Goal: Task Accomplishment & Management: Use online tool/utility

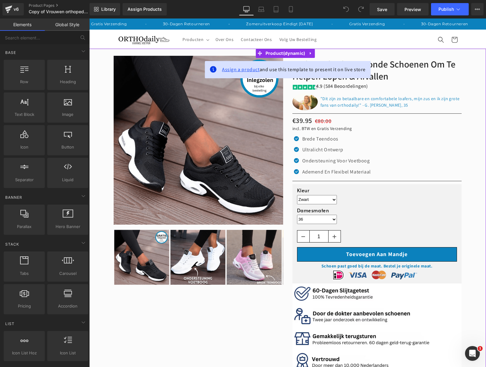
click at [236, 70] on span "Assign a product" at bounding box center [241, 69] width 38 height 6
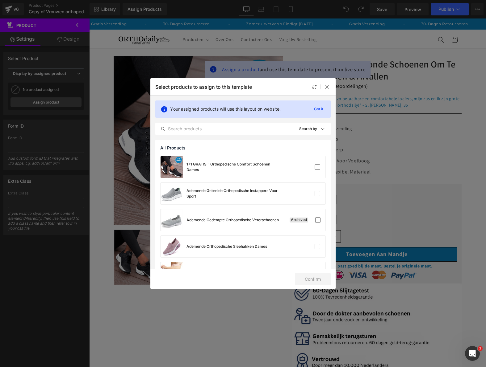
click at [245, 122] on div "Your assigned products will use this layout on website. Got it All Products Sho…" at bounding box center [242, 118] width 185 height 44
click at [245, 127] on input "text" at bounding box center [224, 128] width 138 height 7
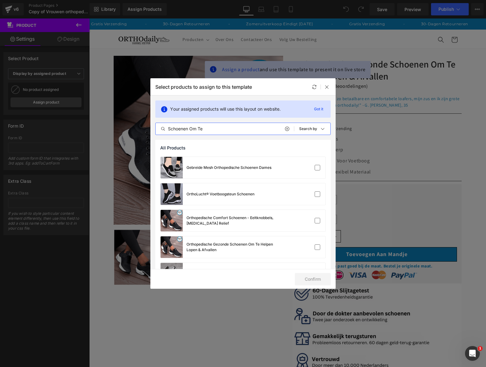
scroll to position [236, 0]
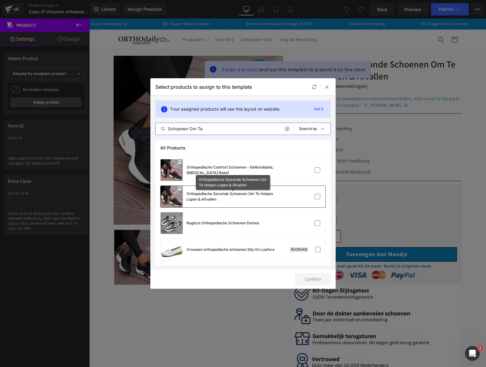
type input "Schoenen Om Te"
click at [254, 195] on div "Orthopedische Gezonde Schoenen Om Te Helpen Lopen & Afvallen" at bounding box center [232, 196] width 93 height 11
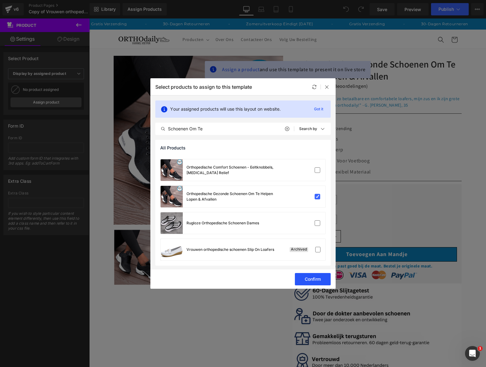
click at [302, 279] on button "Confirm" at bounding box center [313, 279] width 36 height 12
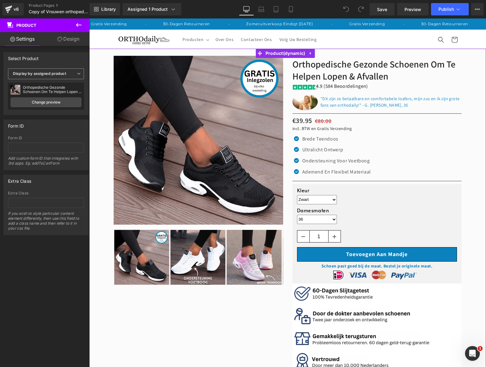
click at [55, 78] on span "Display by assigned product" at bounding box center [46, 73] width 76 height 11
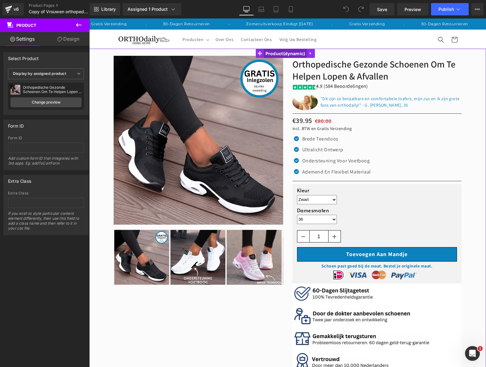
click at [277, 56] on span "Product" at bounding box center [285, 53] width 43 height 9
click at [59, 101] on link "Change preview" at bounding box center [45, 102] width 71 height 10
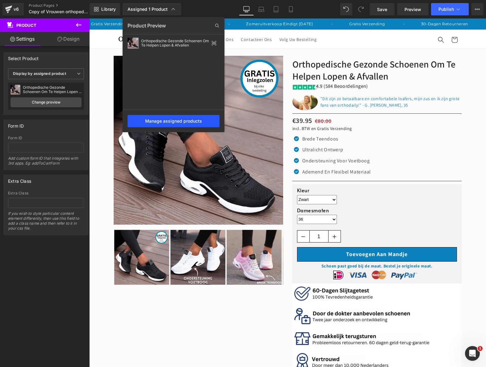
click at [174, 121] on div "Manage assigned products" at bounding box center [173, 121] width 92 height 12
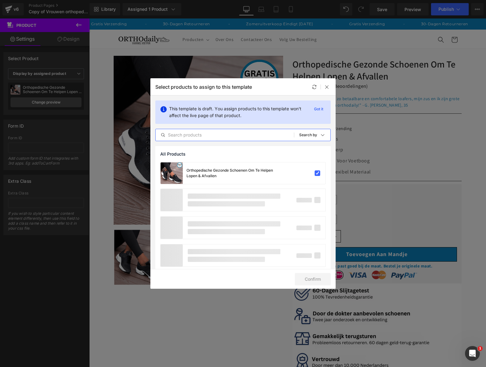
click at [232, 133] on input "text" at bounding box center [224, 134] width 138 height 7
click at [218, 134] on input "vrouwen" at bounding box center [224, 134] width 138 height 7
type input "vrouwen orthopedische"
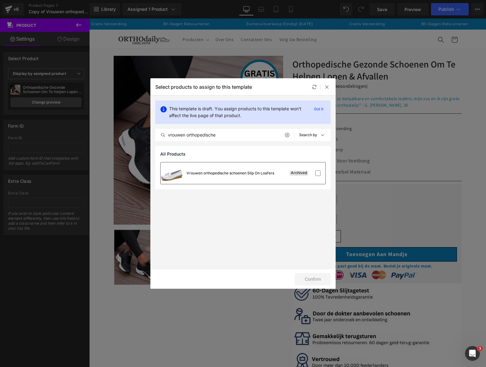
click at [253, 178] on div "Vrouwen orthopedische schoenen Slip On Loafers" at bounding box center [217, 174] width 114 height 22
click at [253, 176] on div "Vrouwen orthopedische schoenen Slip On Loafers" at bounding box center [217, 174] width 114 height 22
click at [244, 168] on div "Vrouwen orthopedische schoenen Slip On Loafers" at bounding box center [217, 174] width 114 height 22
drag, startPoint x: 326, startPoint y: 88, endPoint x: 173, endPoint y: 10, distance: 171.9
click at [326, 88] on icon at bounding box center [326, 87] width 5 height 5
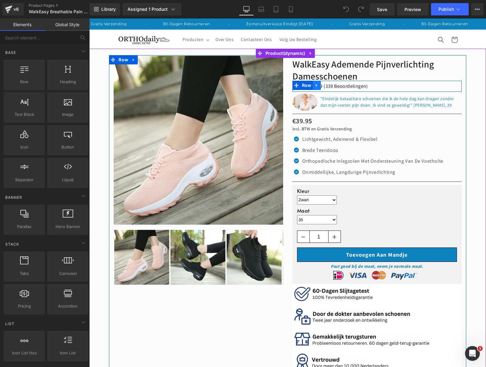
click at [316, 85] on icon at bounding box center [316, 85] width 1 height 3
click at [330, 85] on icon at bounding box center [332, 85] width 4 height 4
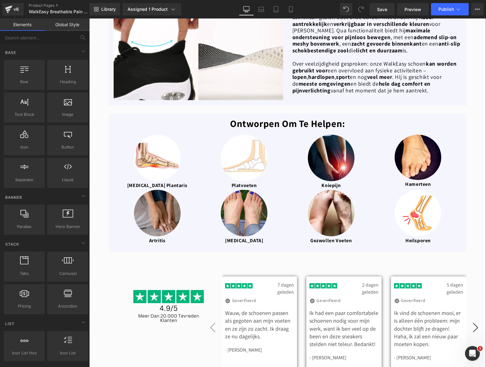
scroll to position [1450, 0]
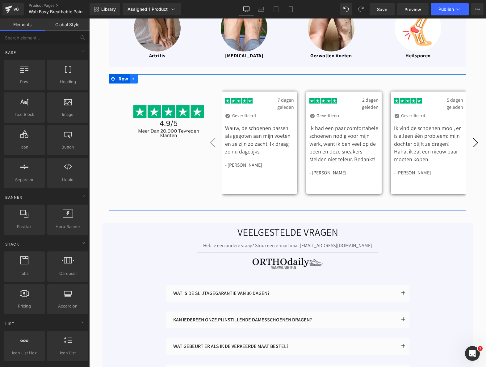
click at [133, 77] on icon at bounding box center [133, 79] width 4 height 5
click at [146, 74] on link at bounding box center [150, 78] width 8 height 9
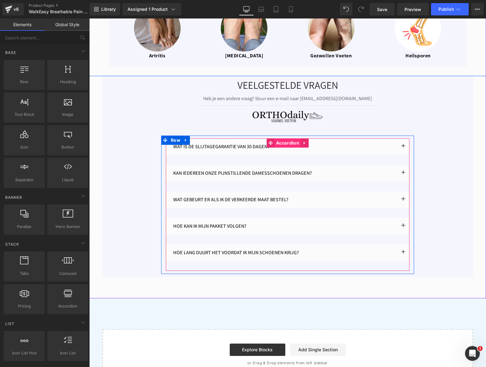
click at [283, 139] on span "Accordion" at bounding box center [287, 143] width 26 height 9
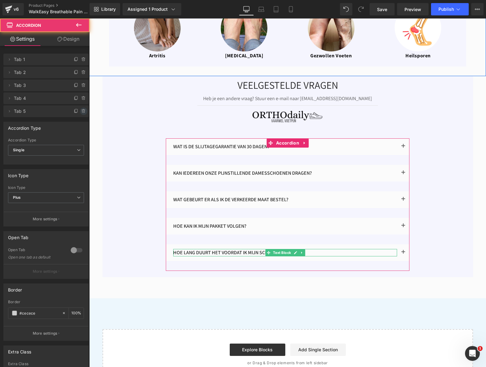
click at [83, 111] on icon at bounding box center [83, 111] width 5 height 5
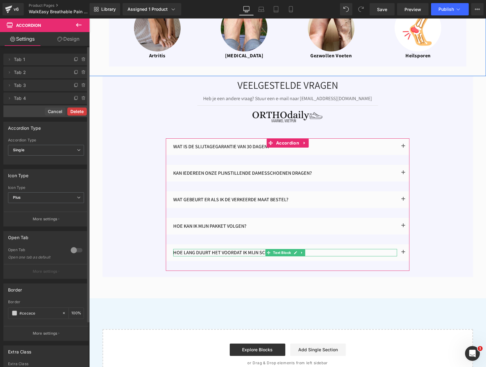
click at [83, 111] on button "Delete" at bounding box center [76, 112] width 19 height 8
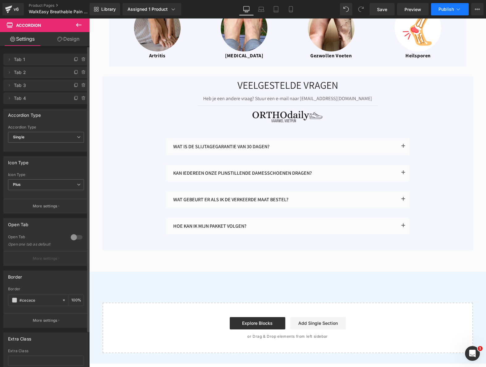
click at [444, 14] on button "Publish" at bounding box center [450, 9] width 38 height 12
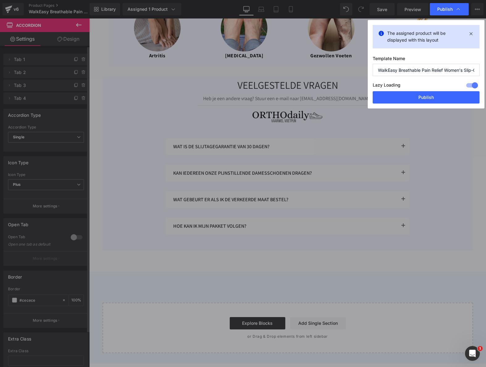
click at [413, 106] on div "The assigned product will be displayed with this layout Template Name WalkEasy …" at bounding box center [425, 64] width 117 height 89
click at [415, 98] on button "Publish" at bounding box center [425, 97] width 107 height 12
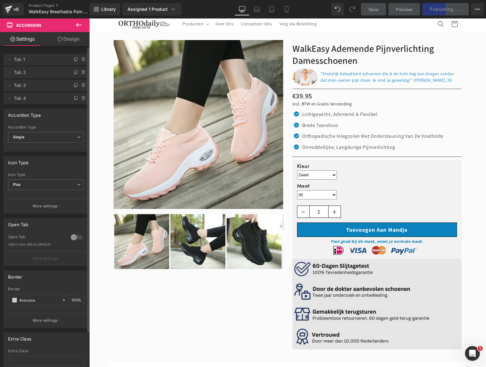
scroll to position [0, 0]
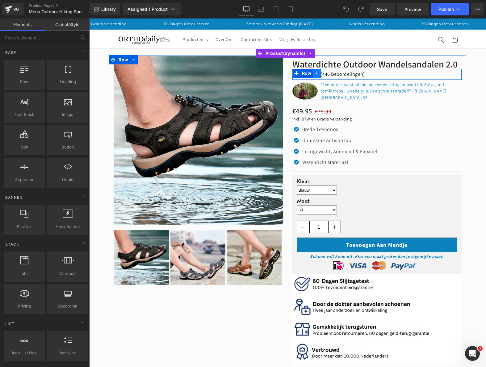
click at [314, 72] on icon at bounding box center [316, 73] width 4 height 5
click at [333, 76] on link at bounding box center [333, 73] width 8 height 9
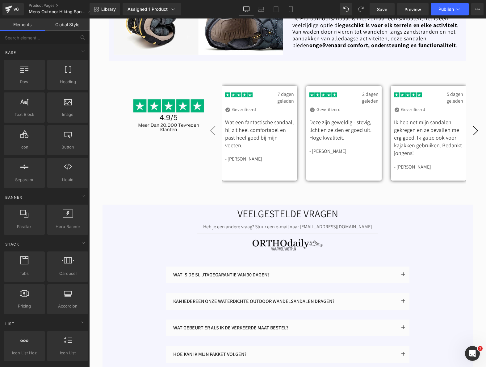
scroll to position [1296, 0]
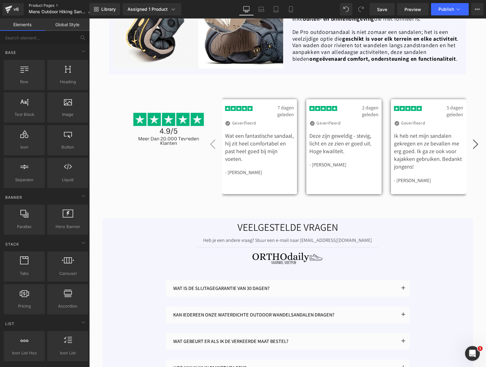
click at [51, 4] on link "Product Pages" at bounding box center [63, 5] width 68 height 5
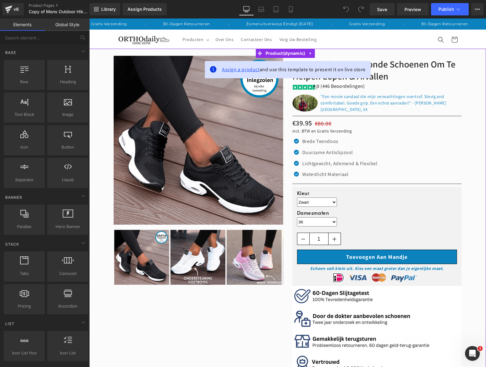
click at [254, 70] on span "Assign a product" at bounding box center [241, 69] width 38 height 6
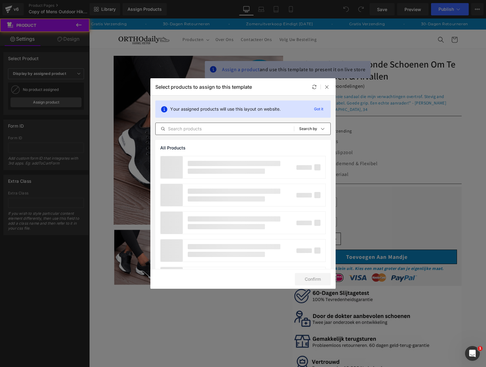
click at [215, 128] on input "text" at bounding box center [224, 128] width 138 height 7
type input "waterdichte outdoor"
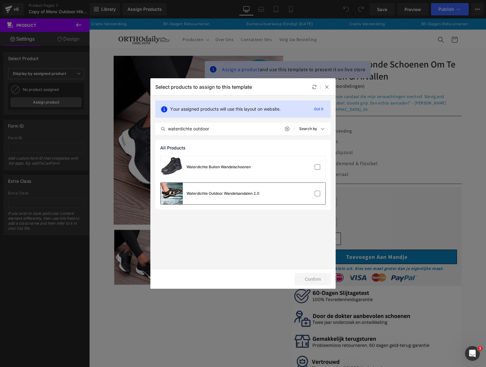
click at [257, 194] on div "Waterdichte Outdoor Wandelsandalen 2.0" at bounding box center [222, 194] width 73 height 6
click at [306, 276] on button "Confirm" at bounding box center [313, 279] width 36 height 12
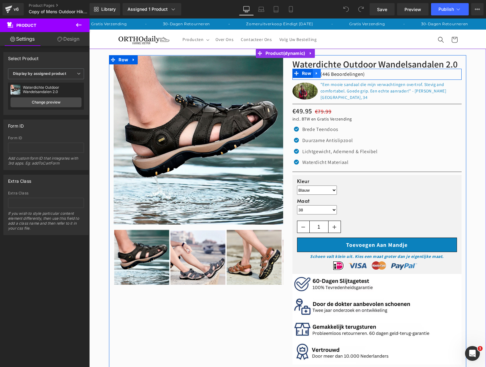
click at [316, 73] on icon at bounding box center [316, 73] width 1 height 3
click at [329, 74] on link at bounding box center [333, 73] width 8 height 9
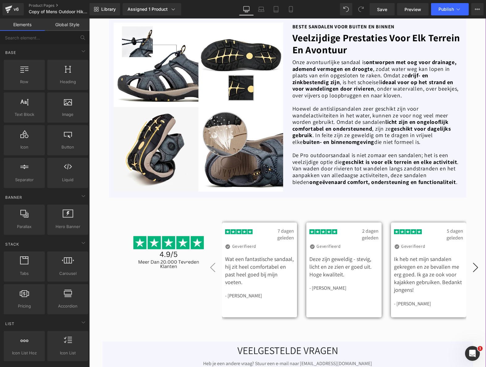
scroll to position [1203, 0]
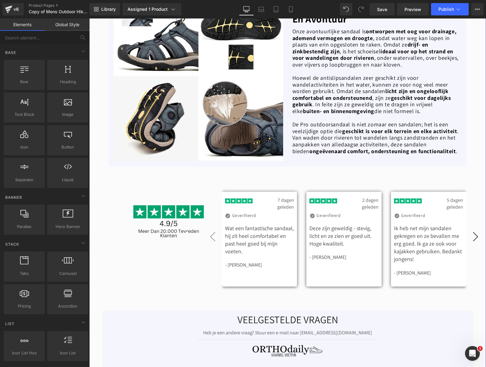
click at [164, 192] on img at bounding box center [168, 219] width 71 height 71
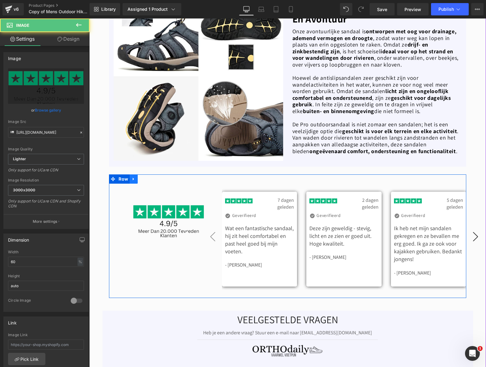
click at [131, 177] on icon at bounding box center [133, 179] width 4 height 5
click at [148, 177] on icon at bounding box center [149, 179] width 4 height 4
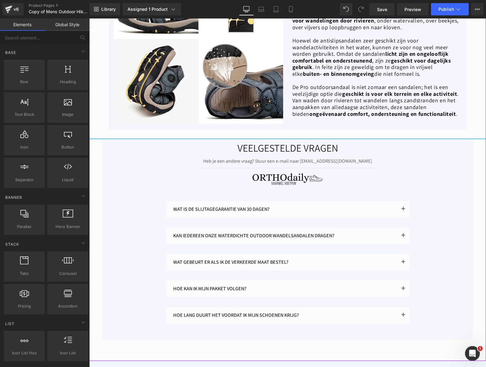
scroll to position [1357, 0]
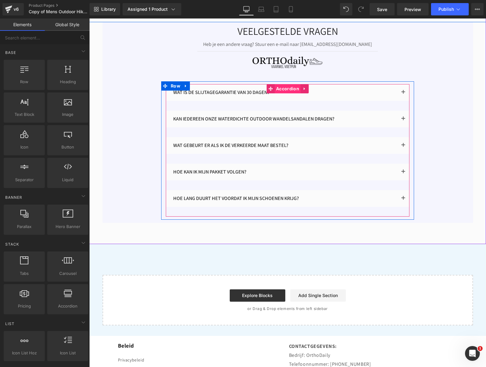
click at [286, 84] on span "Accordion" at bounding box center [287, 88] width 26 height 9
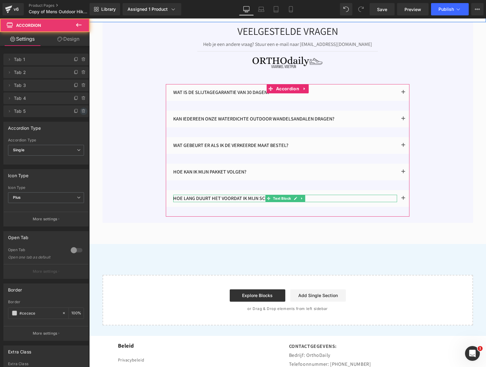
click at [83, 113] on icon at bounding box center [83, 111] width 5 height 5
click at [83, 113] on button "Delete" at bounding box center [76, 112] width 19 height 8
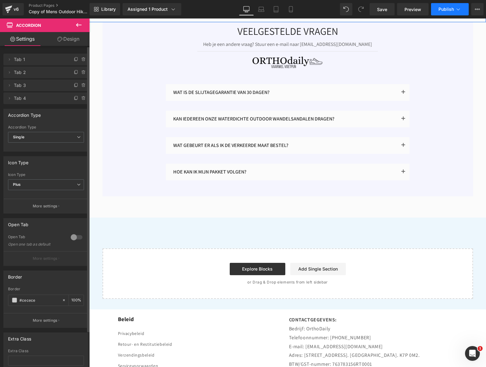
click at [442, 7] on span "Publish" at bounding box center [445, 9] width 15 height 5
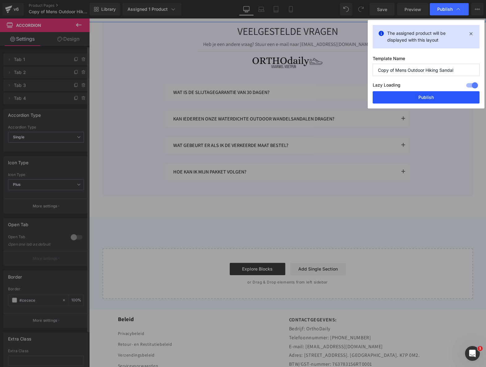
click at [424, 96] on button "Publish" at bounding box center [425, 97] width 107 height 12
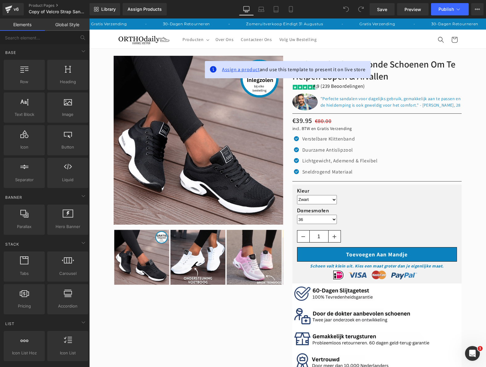
click at [230, 65] on div "Assign a product and use this template to present it on live store" at bounding box center [288, 69] width 166 height 17
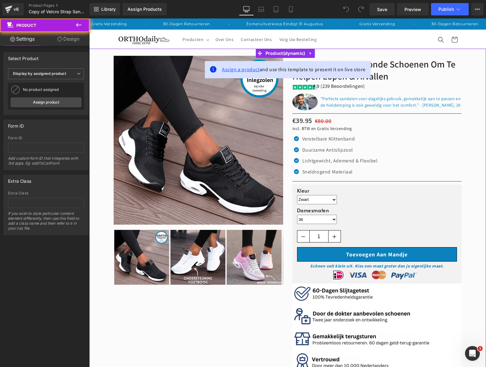
click at [231, 70] on span "Assign a product" at bounding box center [241, 69] width 38 height 6
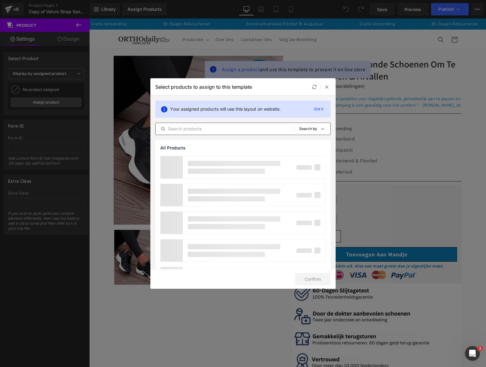
click at [244, 126] on input "text" at bounding box center [224, 128] width 138 height 7
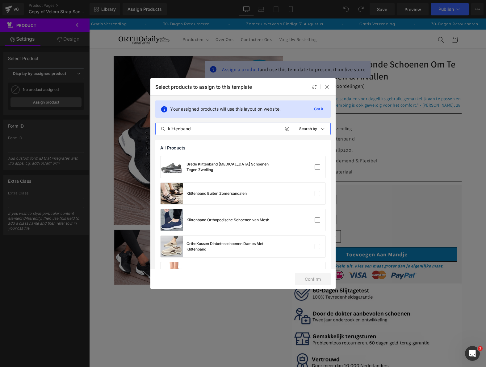
type input "klittenband"
click at [217, 191] on div "Klittenband Buiten Zomersandalen" at bounding box center [216, 194] width 60 height 6
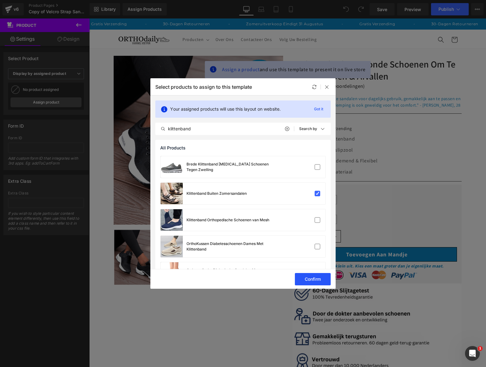
click at [321, 279] on button "Confirm" at bounding box center [313, 279] width 36 height 12
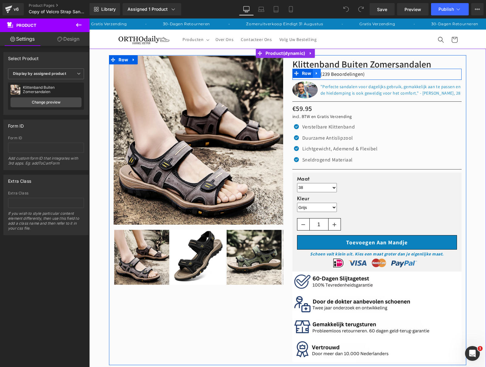
click at [315, 72] on icon at bounding box center [316, 73] width 4 height 5
click at [324, 74] on icon at bounding box center [324, 73] width 4 height 4
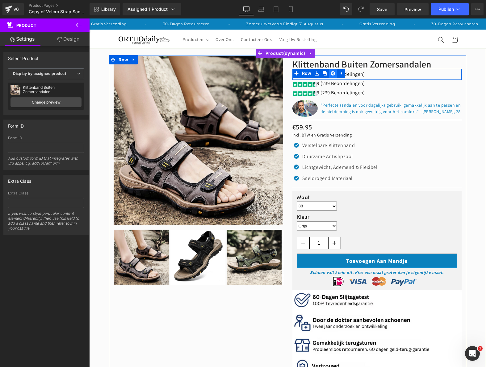
click at [331, 73] on icon at bounding box center [332, 73] width 4 height 4
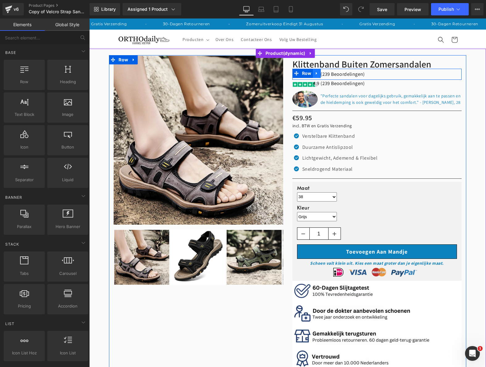
click at [316, 73] on icon at bounding box center [316, 73] width 4 height 5
click at [330, 74] on icon at bounding box center [332, 73] width 4 height 4
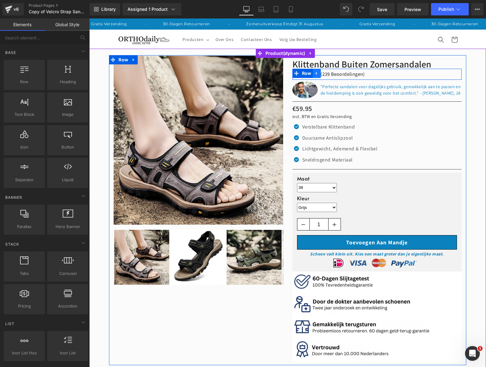
click at [314, 72] on icon at bounding box center [316, 73] width 4 height 5
click at [330, 73] on icon at bounding box center [332, 73] width 4 height 4
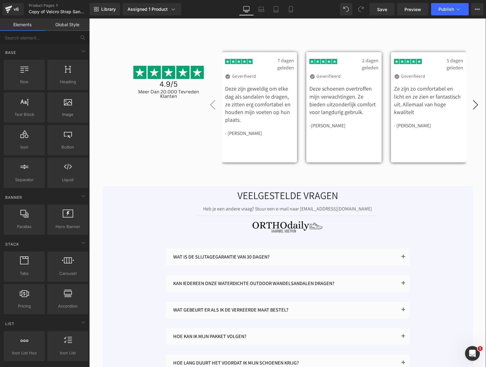
scroll to position [1080, 0]
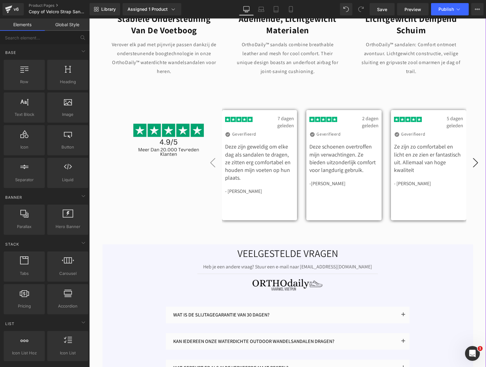
click at [164, 120] on img at bounding box center [168, 137] width 71 height 71
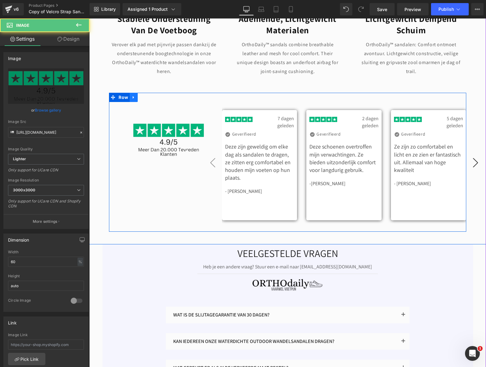
click at [133, 93] on link at bounding box center [134, 97] width 8 height 9
click at [147, 95] on icon at bounding box center [149, 97] width 4 height 4
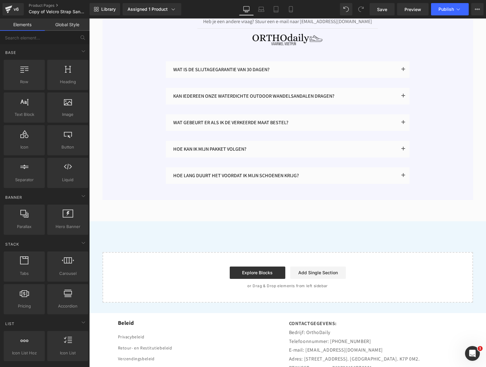
scroll to position [1234, 0]
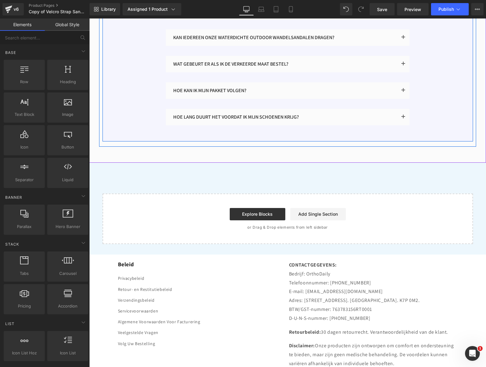
click at [193, 114] on div "HOE LANG DUURT HET VOORDAT IK MIJN SCHOENEN KRIJG? Text Block" at bounding box center [285, 117] width 224 height 7
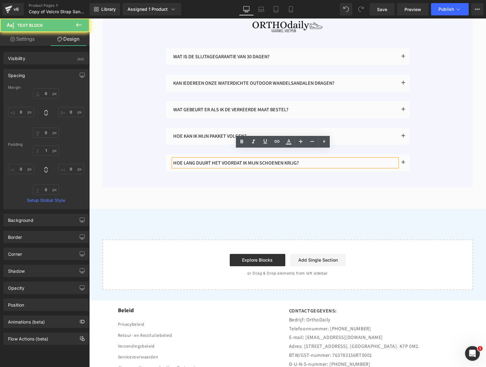
scroll to position [1172, 0]
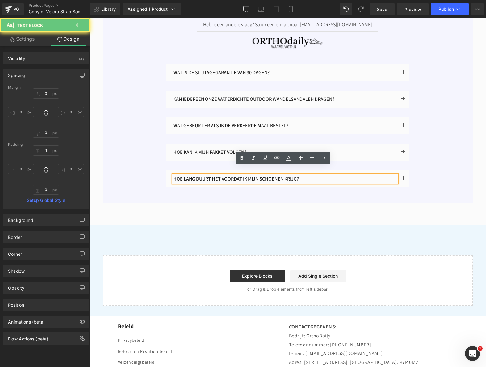
click at [140, 103] on div "WAT IS DE SLIJTAGEGARANTIE VAN 30 DAGEN? Text Block Wij geloven 100% in onze pr…" at bounding box center [287, 131] width 370 height 139
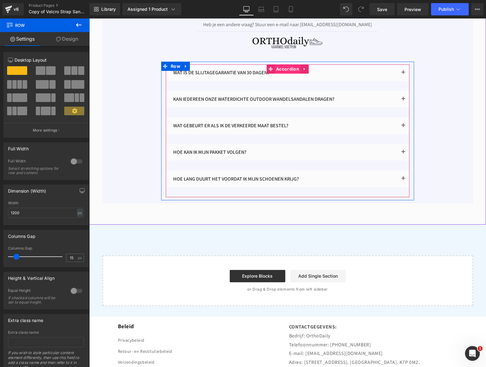
click at [281, 64] on span "Accordion" at bounding box center [287, 68] width 26 height 9
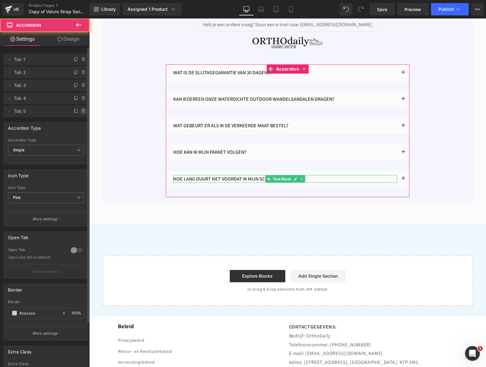
click at [83, 113] on icon at bounding box center [83, 111] width 5 height 5
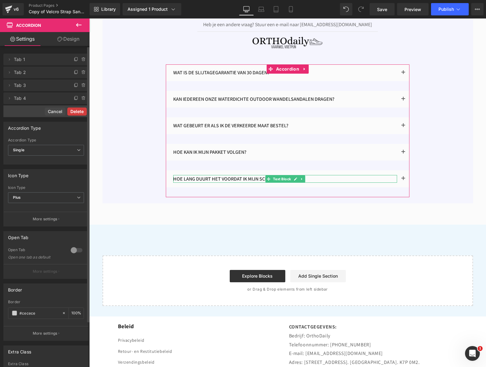
click at [81, 113] on button "Delete" at bounding box center [76, 112] width 19 height 8
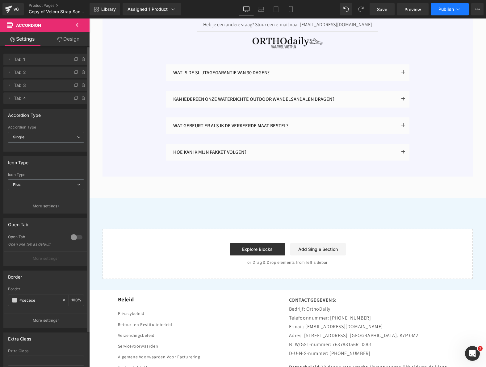
click at [445, 12] on button "Publish" at bounding box center [450, 9] width 38 height 12
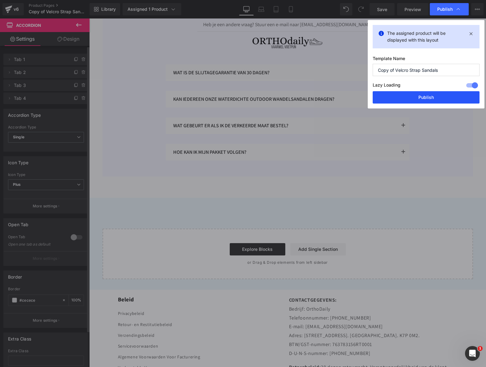
drag, startPoint x: 428, startPoint y: 95, endPoint x: 337, endPoint y: 73, distance: 93.6
click at [428, 95] on button "Publish" at bounding box center [425, 97] width 107 height 12
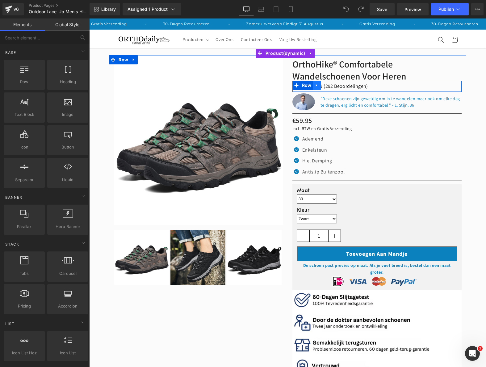
click at [315, 85] on icon at bounding box center [316, 85] width 4 height 5
click at [330, 86] on icon at bounding box center [332, 85] width 4 height 4
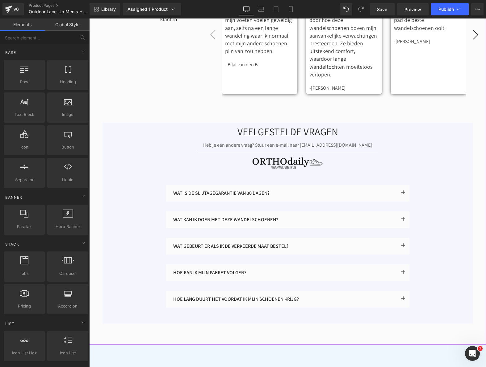
scroll to position [1481, 0]
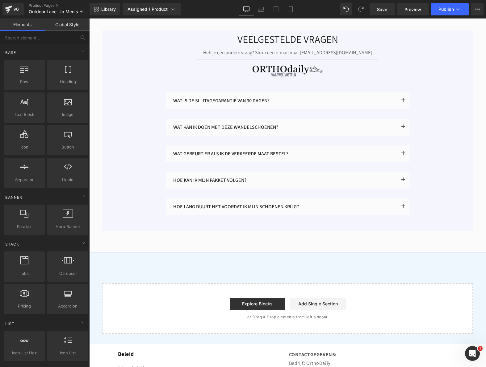
click at [152, 194] on div "WAT IS DE SLIJTAGEGARANTIE VAN 30 DAGEN? Text Block Wij geloven 100% in onze pr…" at bounding box center [287, 159] width 370 height 139
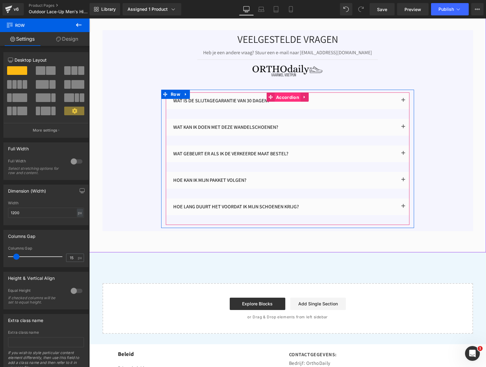
click at [288, 93] on span "Accordion" at bounding box center [287, 97] width 26 height 9
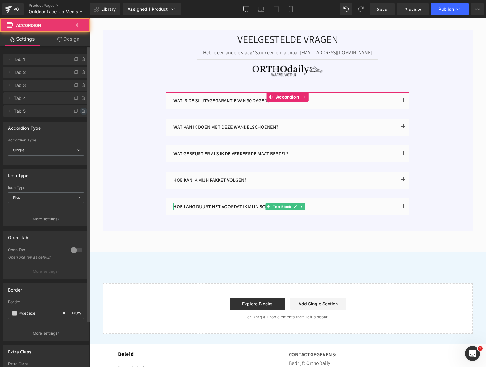
click at [83, 114] on span at bounding box center [83, 111] width 7 height 7
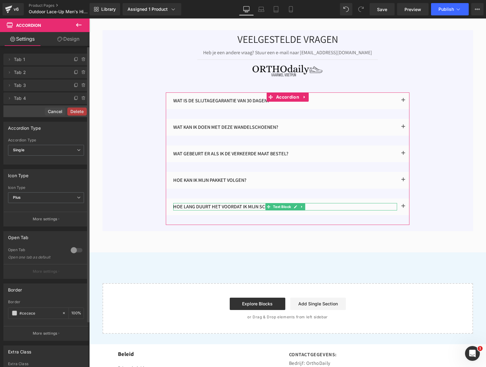
click at [82, 113] on button "Delete" at bounding box center [76, 112] width 19 height 8
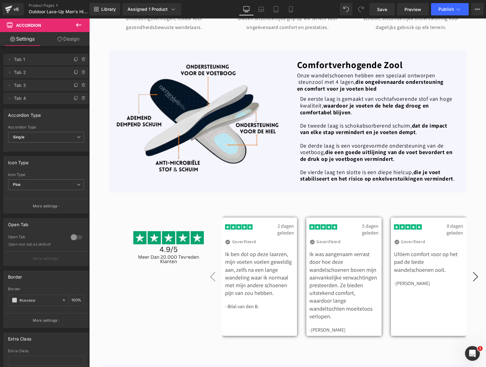
scroll to position [1141, 0]
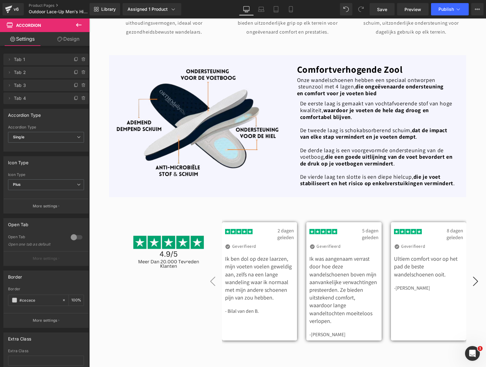
click at [143, 230] on img at bounding box center [168, 249] width 71 height 71
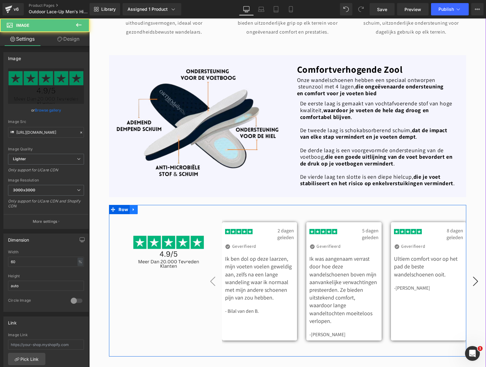
click at [133, 208] on icon at bounding box center [133, 210] width 4 height 5
click at [147, 208] on icon at bounding box center [149, 210] width 4 height 5
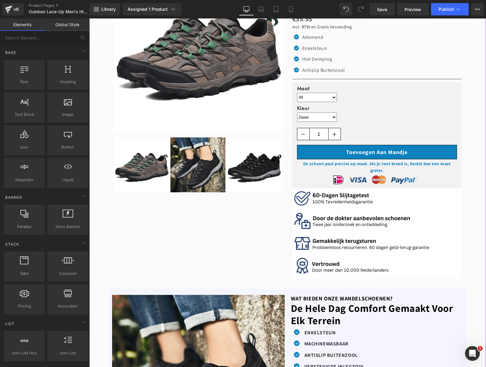
scroll to position [0, 0]
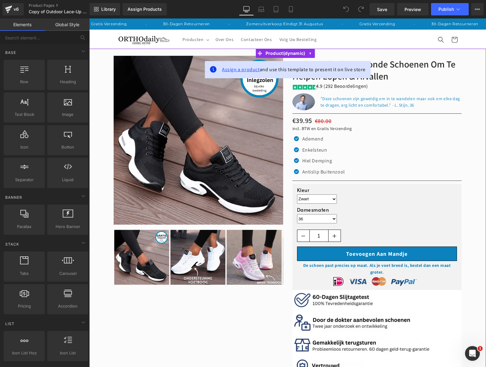
click at [248, 68] on span "Assign a product" at bounding box center [241, 69] width 38 height 6
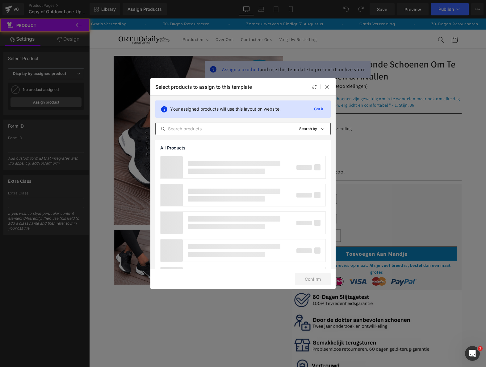
click at [257, 126] on input "text" at bounding box center [224, 128] width 138 height 7
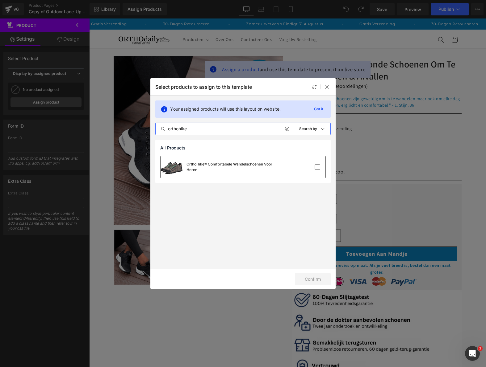
type input "orthohike"
click at [238, 165] on div "OrthoHike® Comfortabele Wandelschoenen Voor Heren" at bounding box center [232, 167] width 93 height 11
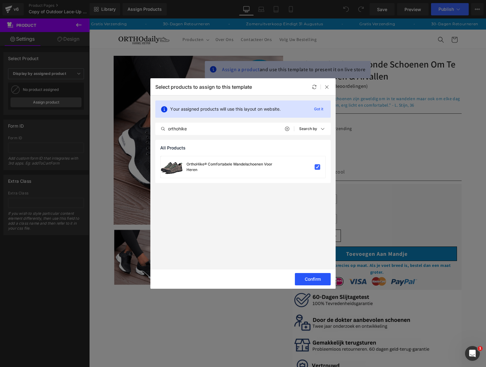
click at [306, 279] on button "Confirm" at bounding box center [313, 279] width 36 height 12
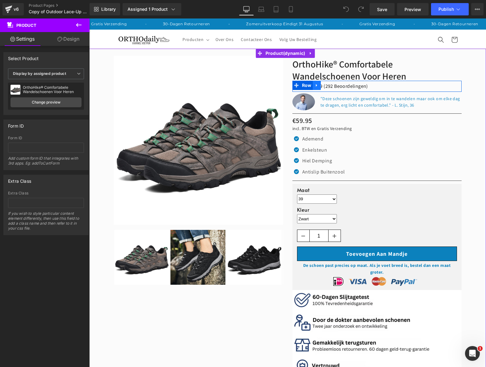
click at [315, 85] on icon at bounding box center [316, 85] width 4 height 5
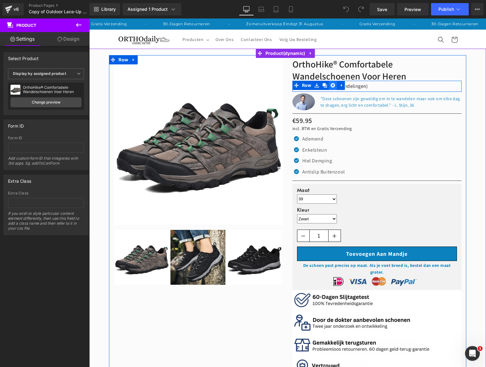
click at [330, 86] on icon at bounding box center [332, 85] width 4 height 5
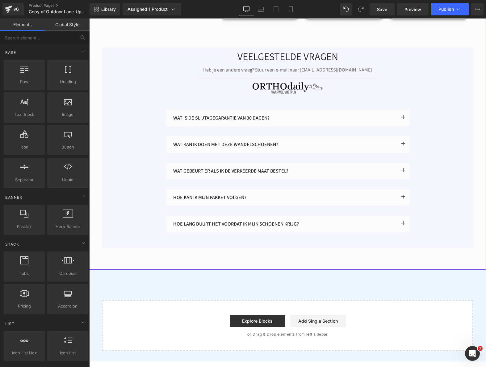
scroll to position [1481, 0]
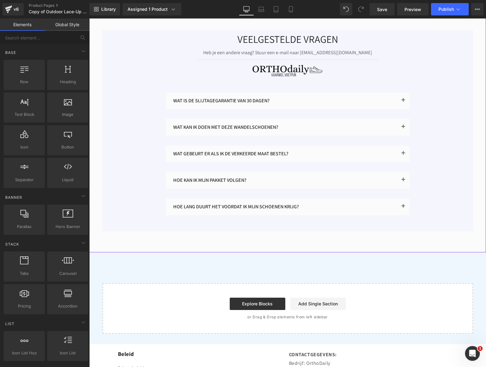
click at [150, 182] on div "WAT IS DE SLIJTAGEGARANTIE VAN 30 DAGEN? Text Block Wij geloven 100% in onze pr…" at bounding box center [287, 159] width 370 height 139
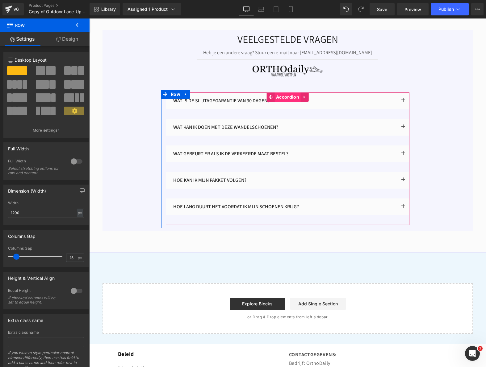
click at [285, 93] on span "Accordion" at bounding box center [287, 97] width 26 height 9
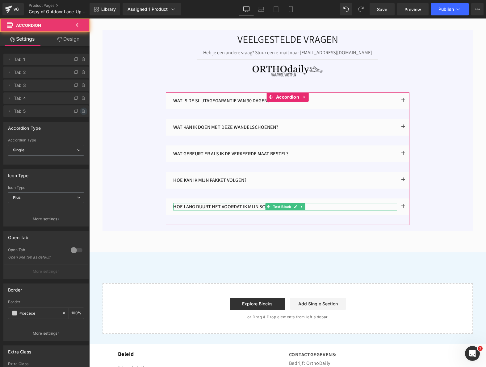
click at [80, 109] on span at bounding box center [83, 111] width 7 height 7
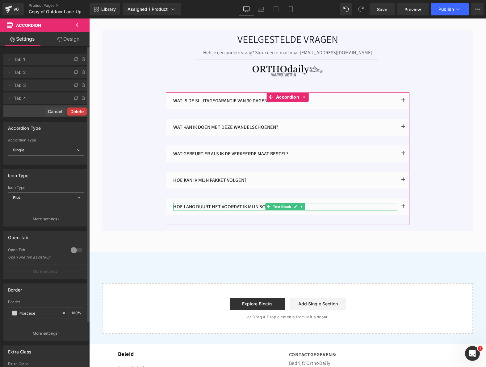
click at [81, 111] on button "Delete" at bounding box center [76, 112] width 19 height 8
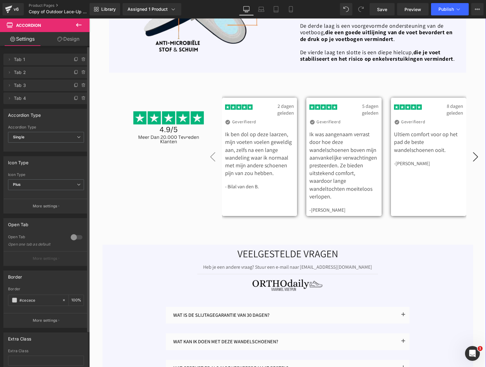
scroll to position [1265, 0]
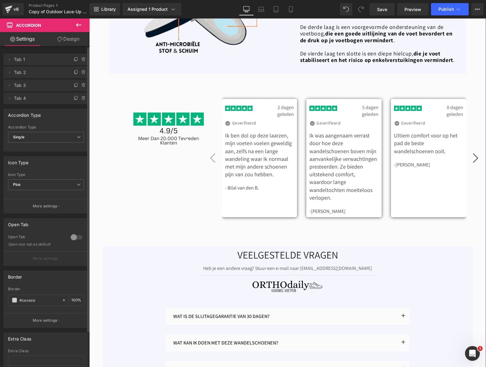
click at [198, 159] on div "Image Image 2 dagen geleden Text Block Row Icon Geverifieerd Text Block Icon Li…" at bounding box center [287, 158] width 357 height 152
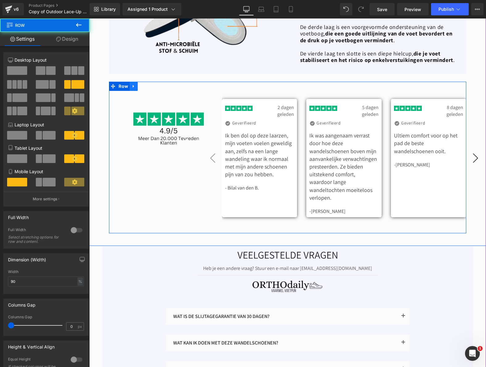
click at [132, 84] on icon at bounding box center [133, 86] width 4 height 5
click at [147, 84] on icon at bounding box center [149, 86] width 4 height 4
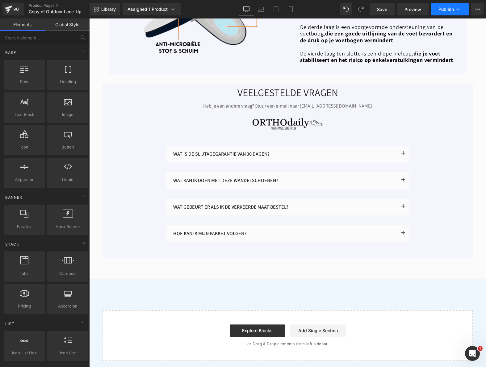
click at [458, 12] on button "Publish" at bounding box center [450, 9] width 38 height 12
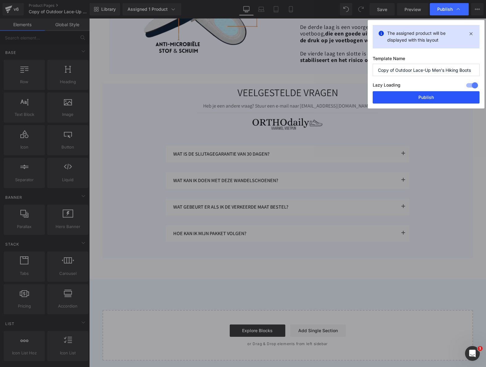
click at [421, 97] on button "Publish" at bounding box center [425, 97] width 107 height 12
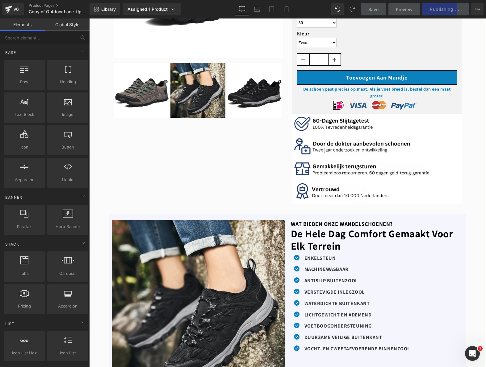
scroll to position [0, 0]
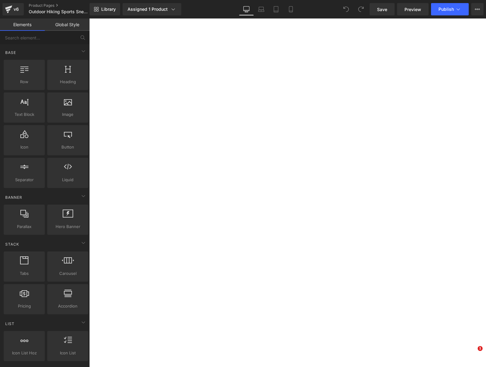
select select "Zwart"
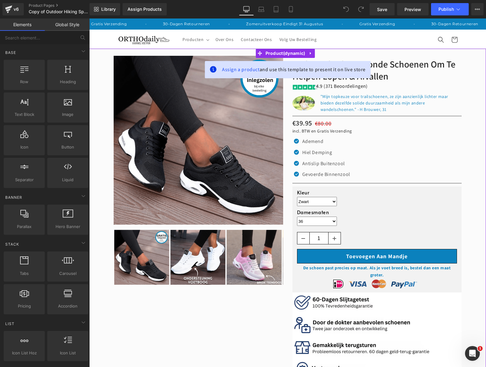
click at [241, 68] on span "Assign a product" at bounding box center [241, 69] width 38 height 6
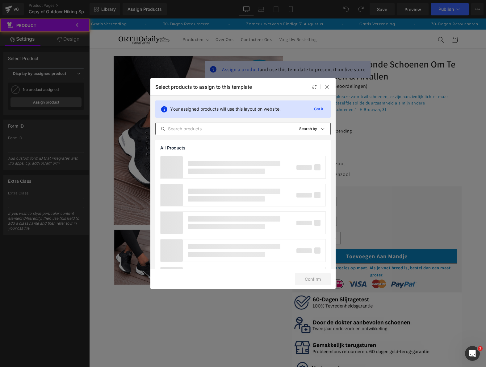
click at [206, 132] on input "text" at bounding box center [224, 128] width 138 height 7
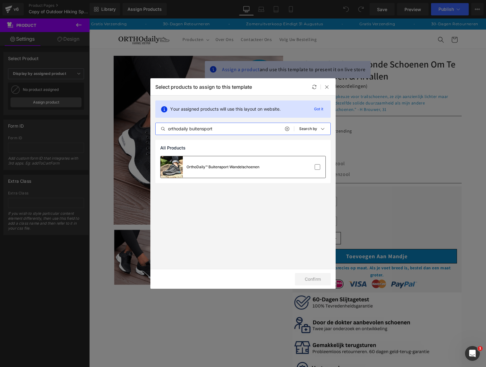
type input "orthodaily buitensport"
click at [193, 159] on div "OrthoDaily™ Buitensport Wandelschoenen" at bounding box center [209, 167] width 99 height 22
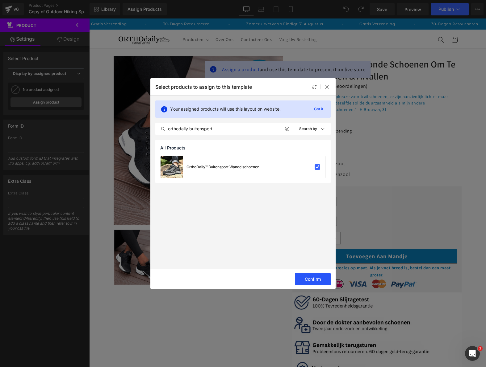
click at [306, 276] on button "Confirm" at bounding box center [313, 279] width 36 height 12
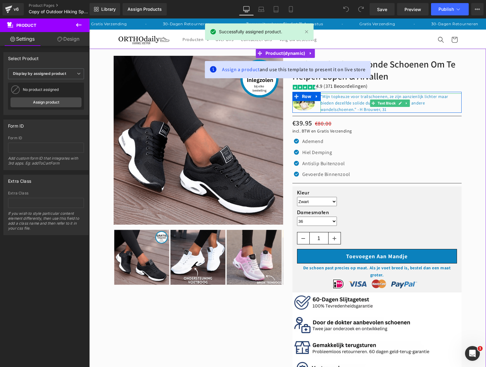
select select "Zwart"
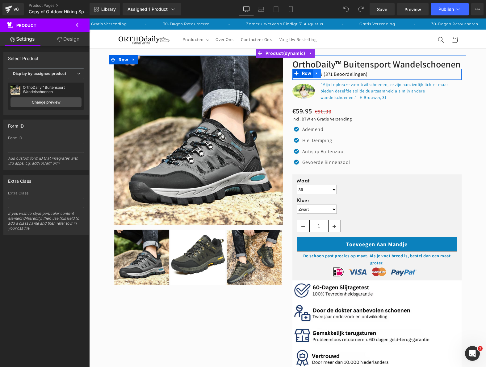
click at [315, 72] on icon at bounding box center [316, 73] width 4 height 5
click at [330, 74] on icon at bounding box center [332, 73] width 4 height 4
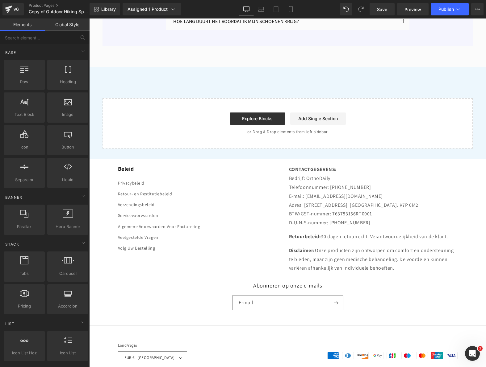
scroll to position [1444, 0]
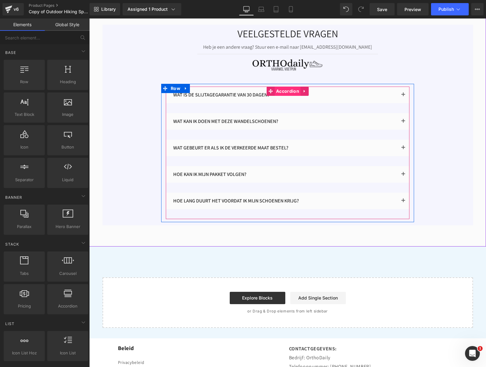
click at [281, 87] on span "Accordion" at bounding box center [287, 91] width 26 height 9
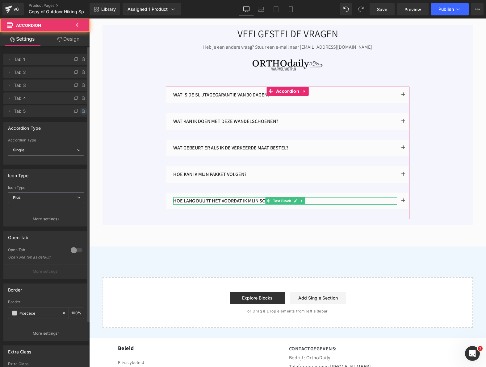
click at [83, 112] on icon at bounding box center [83, 111] width 5 height 5
click at [83, 112] on button "Delete" at bounding box center [76, 112] width 19 height 8
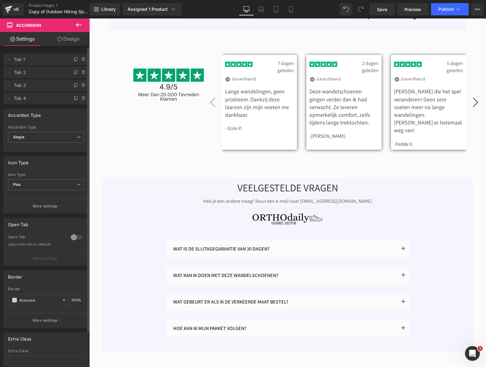
click at [175, 106] on img at bounding box center [168, 82] width 71 height 71
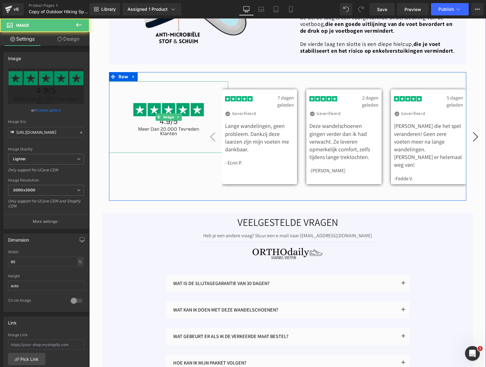
scroll to position [1228, 0]
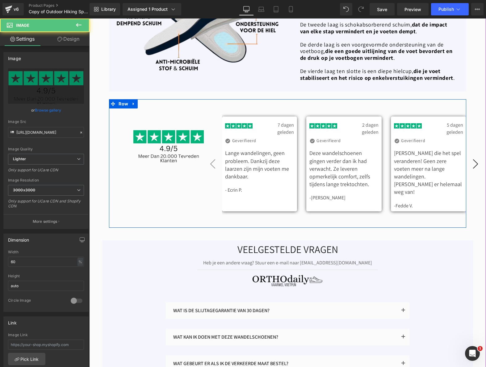
click at [135, 99] on div "Image Image 7 dagen geleden Text Block Row Icon Geverifieerd Text Block Icon Li…" at bounding box center [287, 163] width 357 height 128
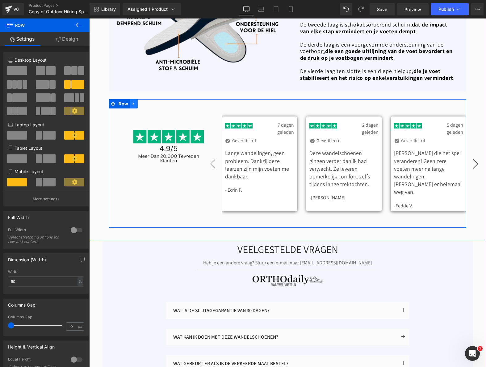
click at [131, 102] on icon at bounding box center [133, 104] width 4 height 5
click at [147, 102] on icon at bounding box center [149, 104] width 4 height 4
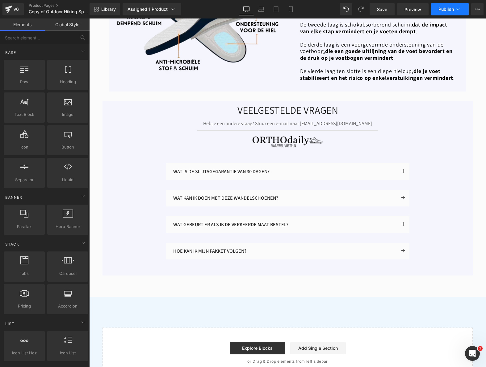
click at [449, 10] on span "Publish" at bounding box center [445, 9] width 15 height 5
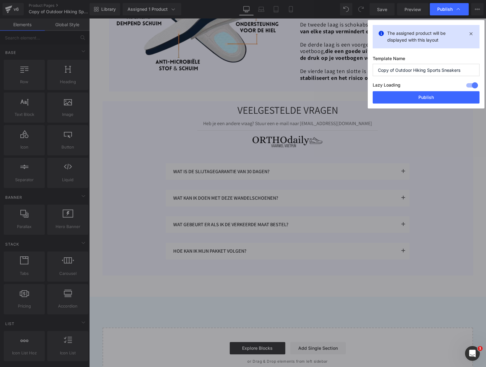
click at [433, 90] on div "Lazy Loading Build Upgrade plan to unlock" at bounding box center [425, 86] width 107 height 10
click at [429, 95] on button "Publish" at bounding box center [425, 97] width 107 height 12
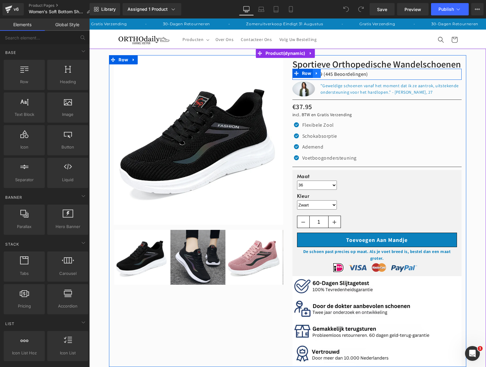
click at [315, 76] on icon at bounding box center [316, 73] width 4 height 5
click at [330, 76] on icon at bounding box center [332, 73] width 4 height 4
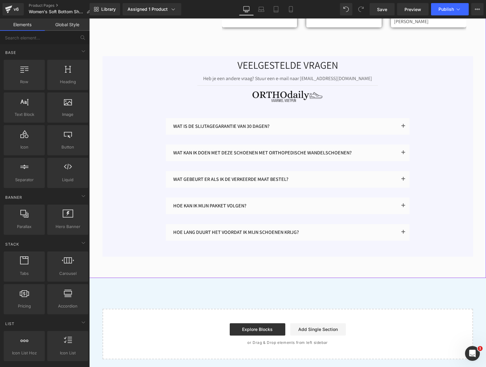
scroll to position [1450, 0]
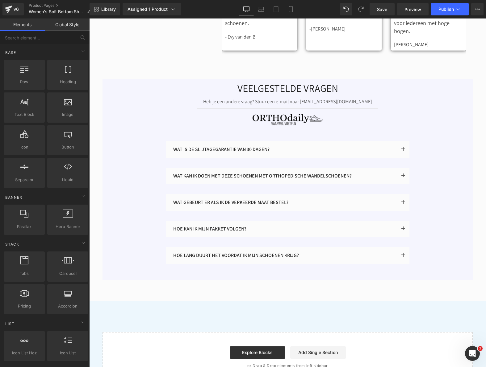
click at [157, 251] on div "WAT IS DE SLIJTAGEGARANTIE VAN 30 DAGEN? Text Block Wij geloven 100% in onze pr…" at bounding box center [287, 208] width 370 height 139
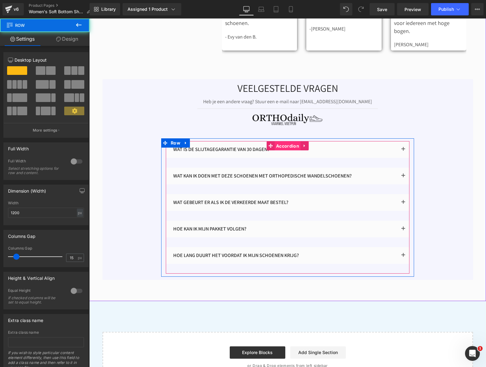
click at [288, 147] on span "Accordion" at bounding box center [287, 146] width 26 height 9
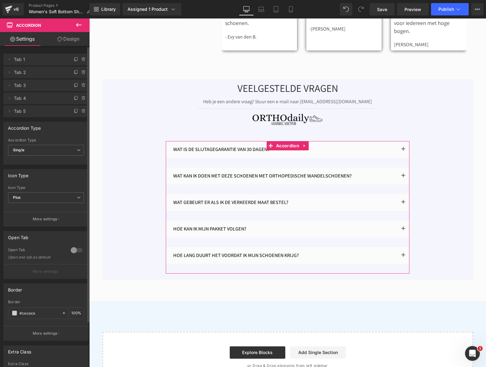
click at [85, 111] on div at bounding box center [80, 109] width 16 height 7
click at [83, 114] on span at bounding box center [83, 111] width 7 height 7
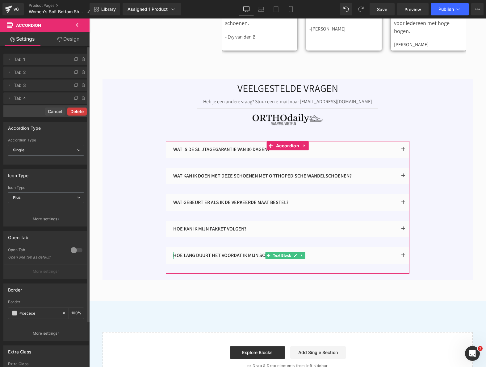
click at [81, 112] on button "Delete" at bounding box center [76, 112] width 19 height 8
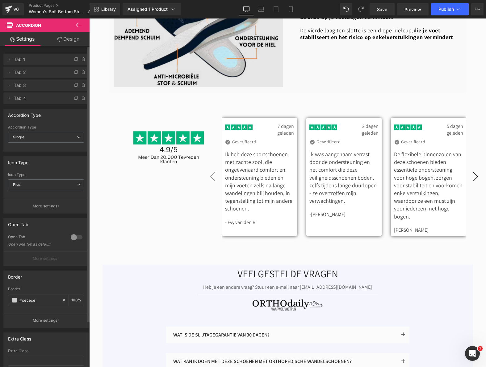
scroll to position [1172, 0]
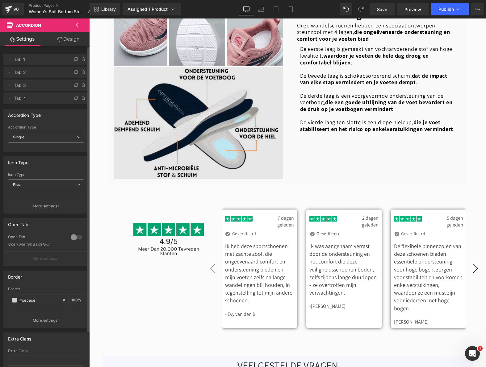
click at [130, 218] on div at bounding box center [168, 237] width 119 height 71
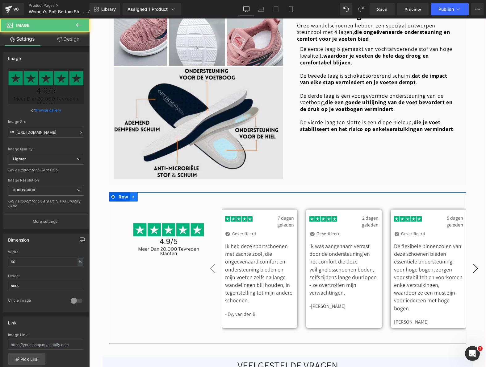
click at [132, 199] on icon at bounding box center [133, 197] width 4 height 5
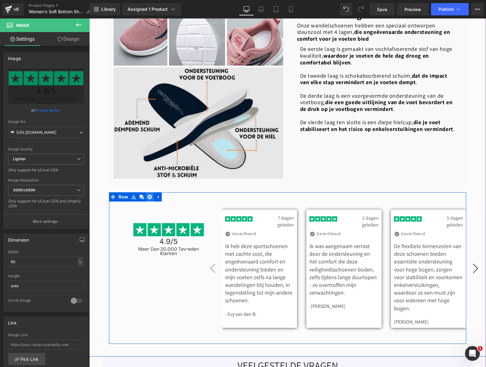
click at [148, 199] on icon at bounding box center [149, 197] width 4 height 4
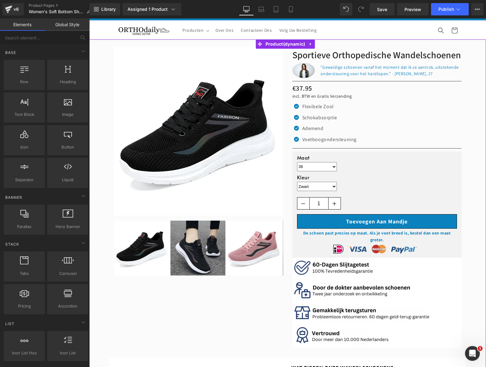
scroll to position [0, 0]
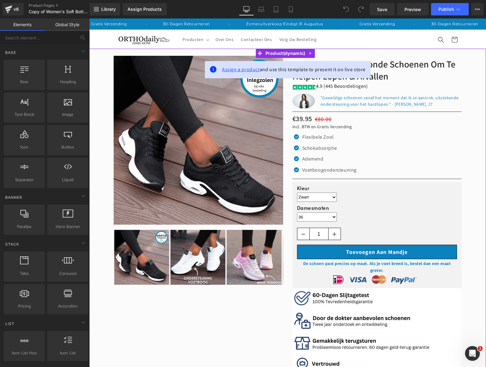
click at [237, 68] on span "Assign a product" at bounding box center [241, 69] width 38 height 6
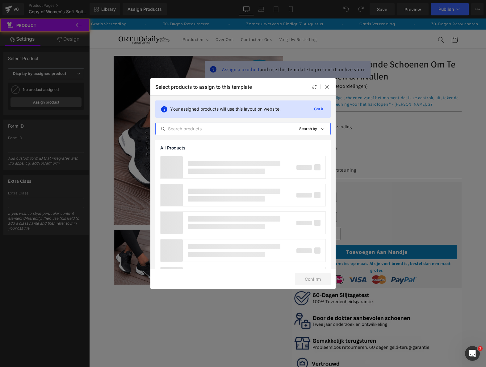
click at [230, 129] on input "text" at bounding box center [224, 128] width 138 height 7
type input "sportieve"
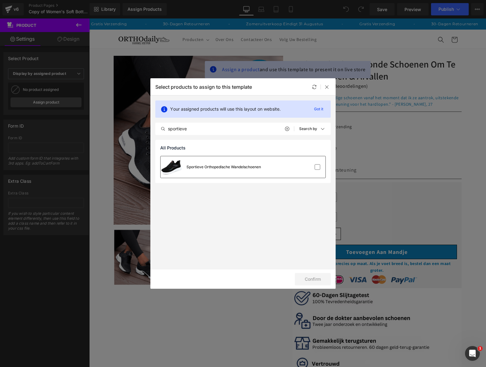
click at [255, 164] on div "Sportieve Orthopedische Wandelschoenen" at bounding box center [223, 167] width 74 height 6
click at [317, 278] on button "Confirm" at bounding box center [313, 279] width 36 height 12
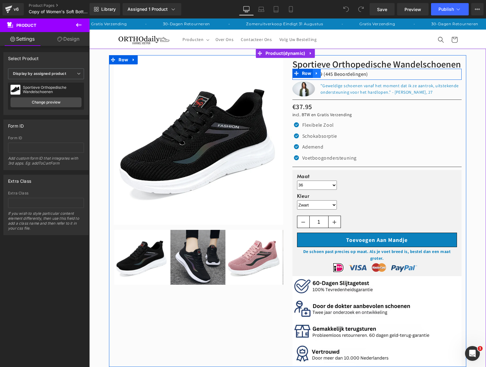
click at [315, 76] on icon at bounding box center [316, 73] width 4 height 5
click at [330, 76] on icon at bounding box center [332, 73] width 4 height 5
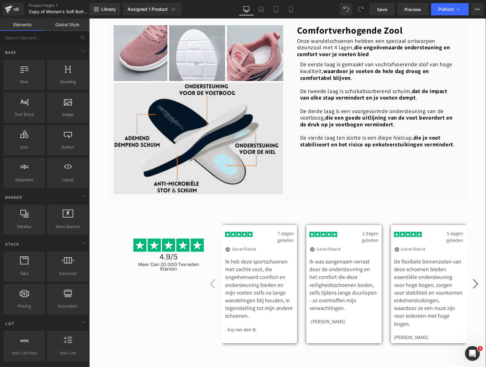
scroll to position [1203, 0]
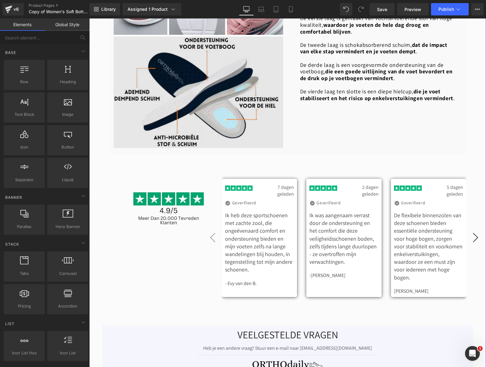
click at [167, 190] on img at bounding box center [168, 206] width 71 height 71
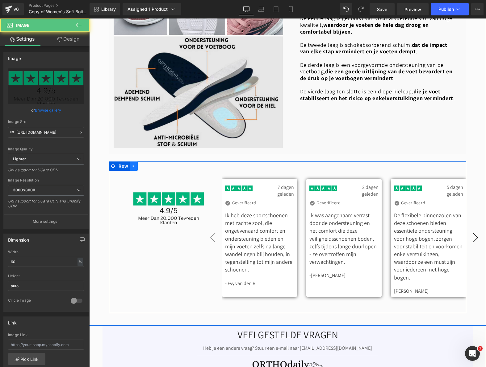
click at [135, 170] on link at bounding box center [134, 166] width 8 height 9
click at [148, 168] on icon at bounding box center [149, 166] width 4 height 4
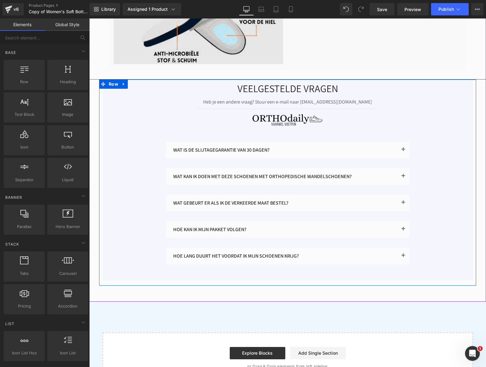
scroll to position [1357, 0]
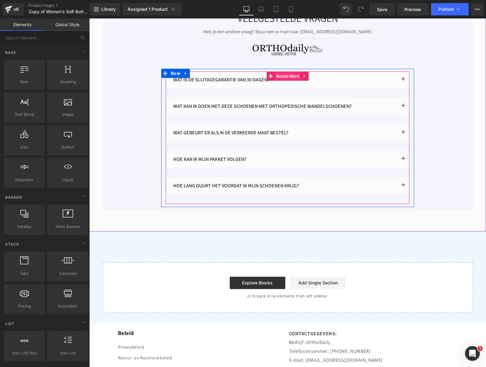
click at [281, 79] on span "Accordion" at bounding box center [287, 76] width 26 height 9
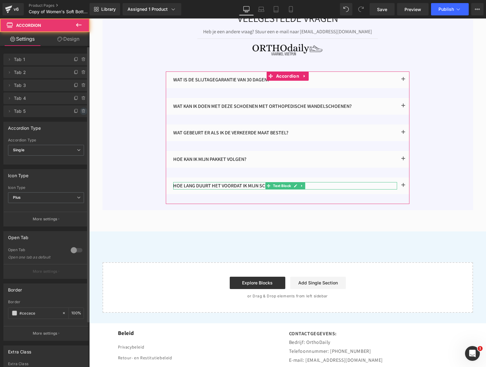
click at [81, 112] on icon at bounding box center [83, 111] width 5 height 5
click at [80, 112] on button "Delete" at bounding box center [76, 112] width 19 height 8
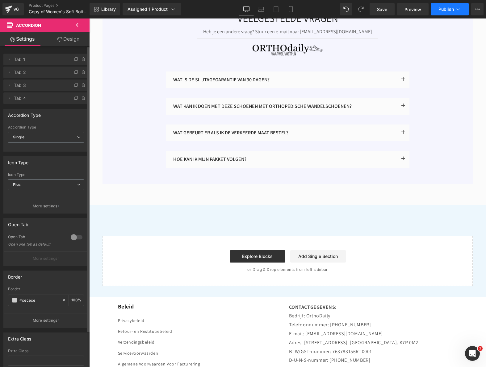
click at [438, 8] on button "Publish" at bounding box center [450, 9] width 38 height 12
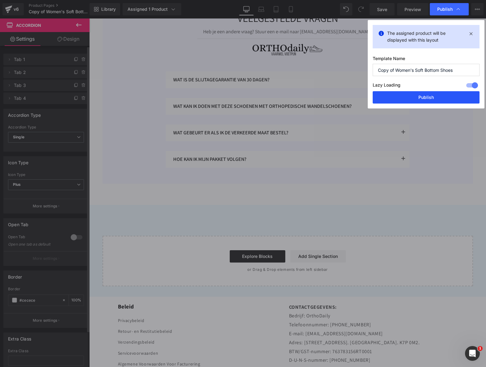
click at [410, 95] on button "Publish" at bounding box center [425, 97] width 107 height 12
